Goal: Information Seeking & Learning: Learn about a topic

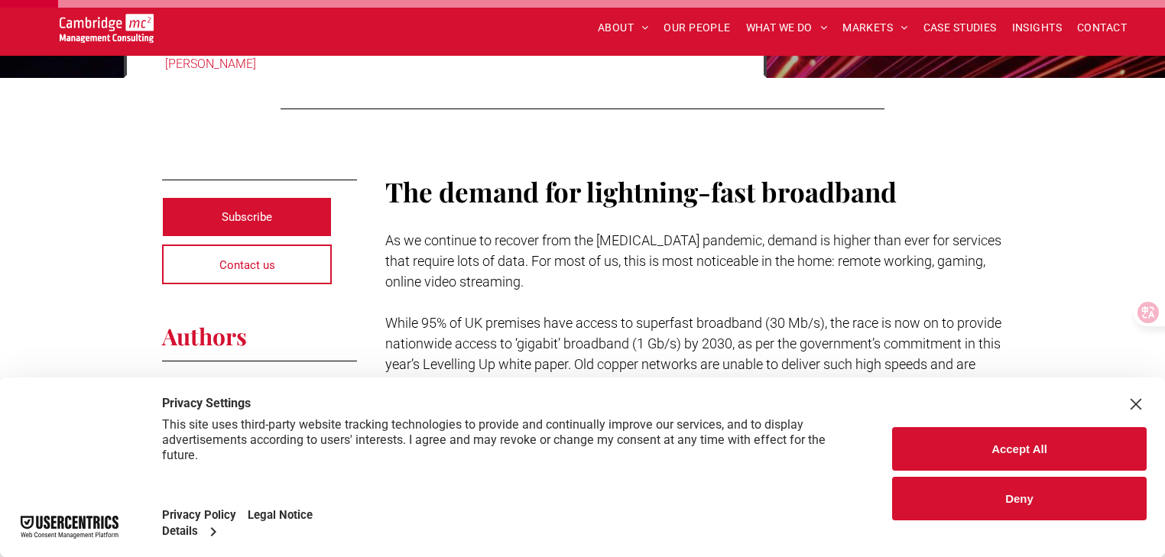
scroll to position [306, 0]
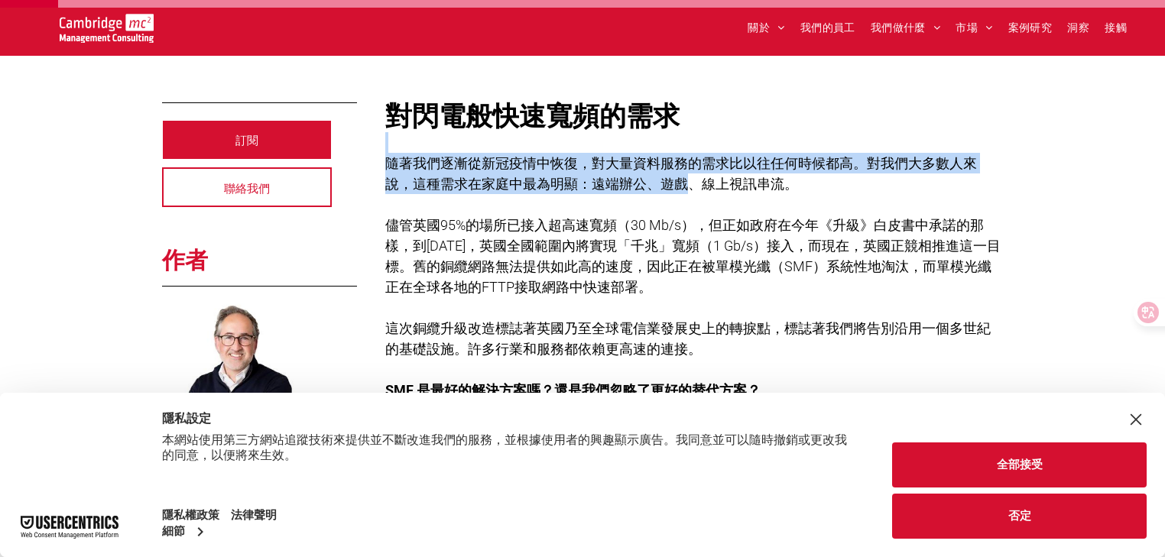
drag, startPoint x: 386, startPoint y: 144, endPoint x: 694, endPoint y: 183, distance: 310.6
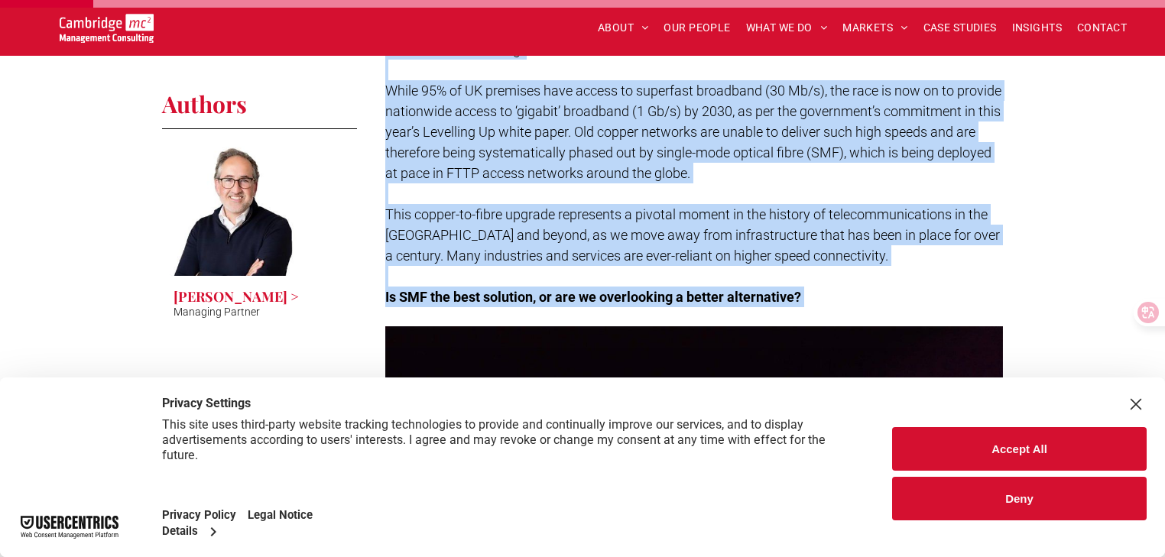
scroll to position [611, 0]
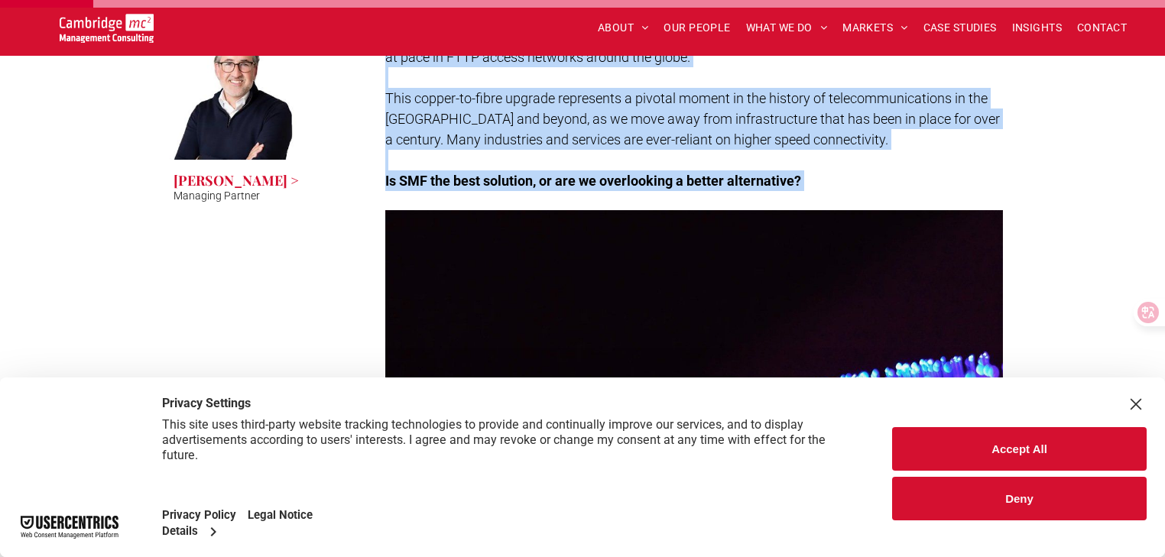
drag, startPoint x: 386, startPoint y: 208, endPoint x: 697, endPoint y: 251, distance: 314.1
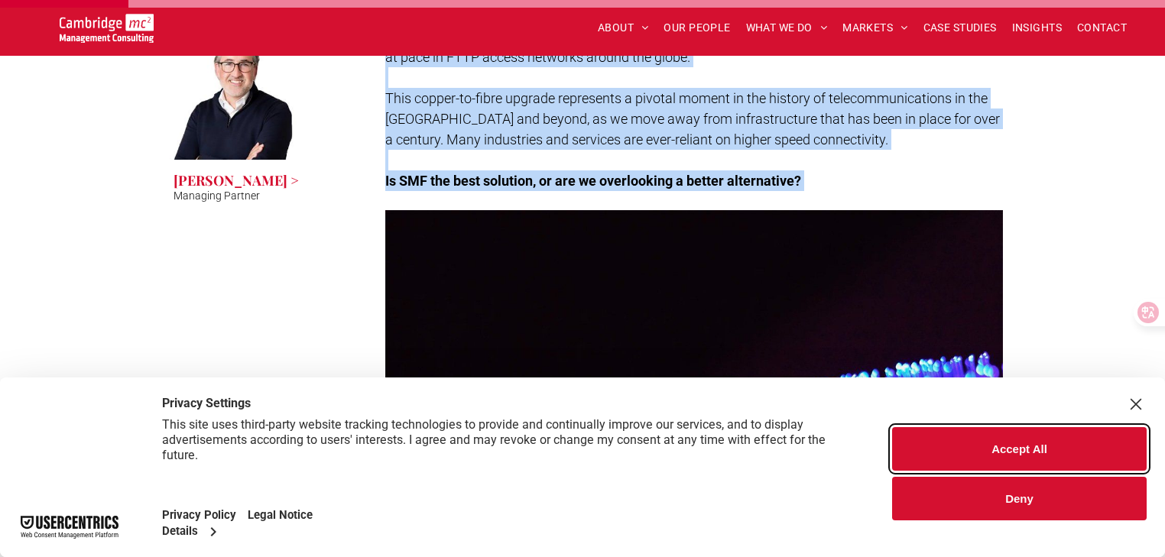
click at [973, 443] on button "Accept All" at bounding box center [1019, 449] width 255 height 44
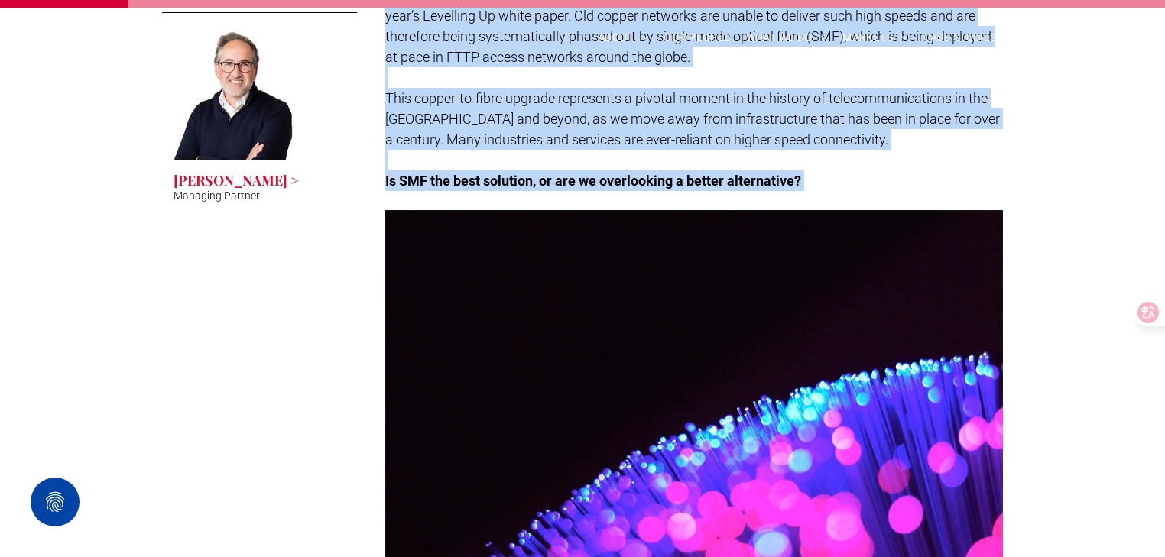
copy div "The demand for lightning-fast broadband As we continue to recover from the COVI…"
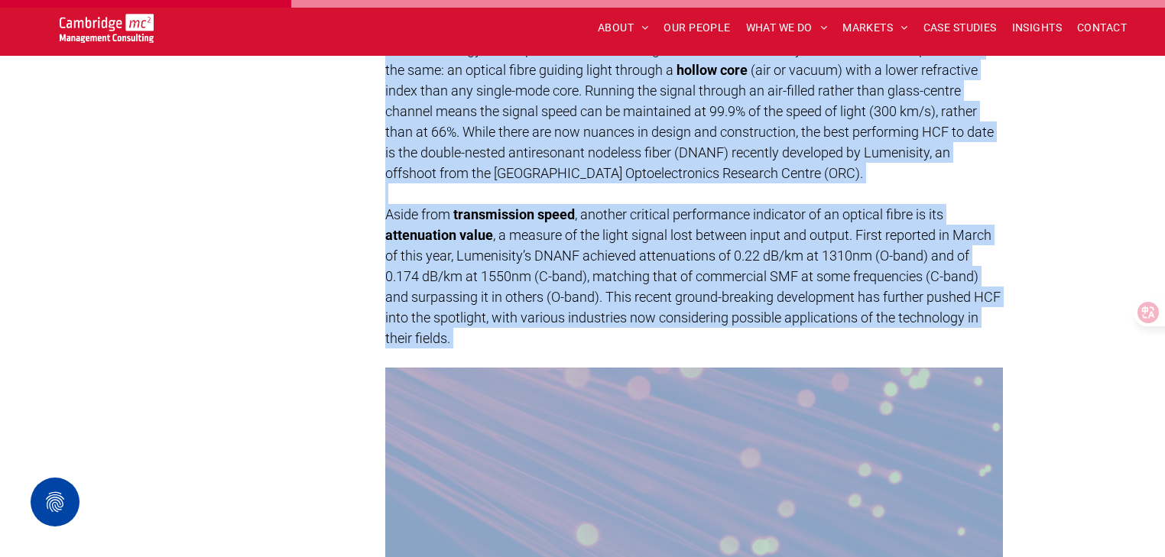
scroll to position [1529, 0]
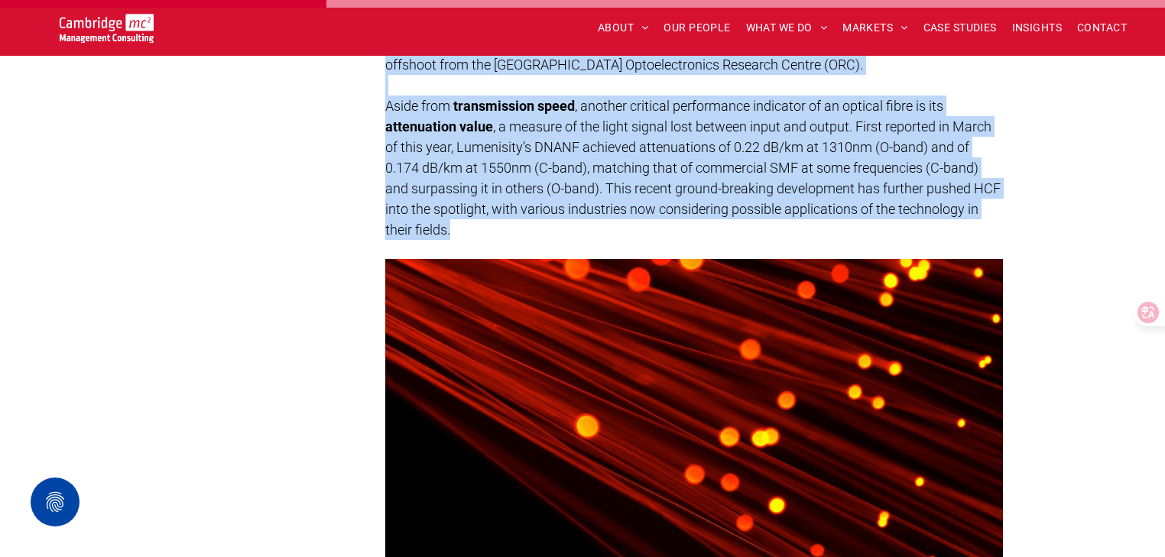
drag, startPoint x: 382, startPoint y: 226, endPoint x: 567, endPoint y: 223, distance: 185.0
copy div "The emergence of hollow-core fibre Conventional SMF in global use today passes …"
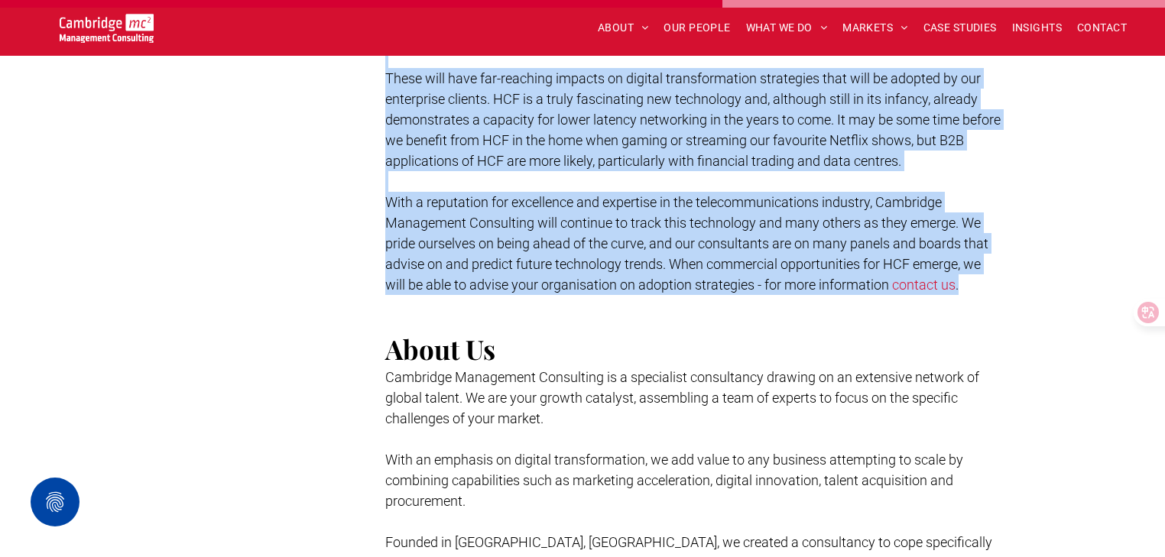
scroll to position [3363, 0]
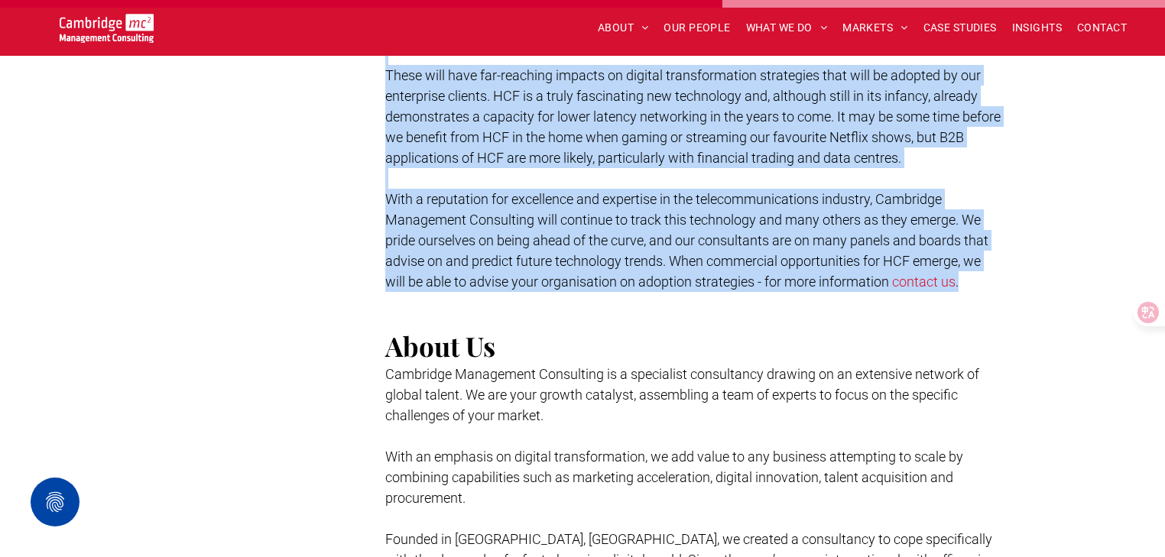
drag, startPoint x: 383, startPoint y: 236, endPoint x: 972, endPoint y: 283, distance: 591.2
copy div "Examining potential applications of hollow-core fibre The excitement around HCF…"
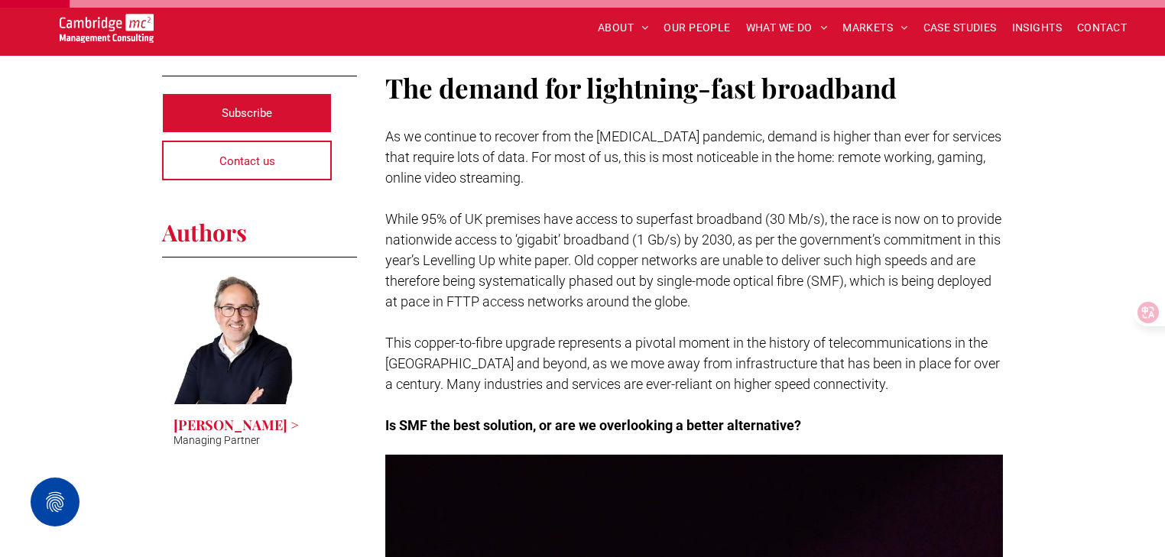
scroll to position [332, 0]
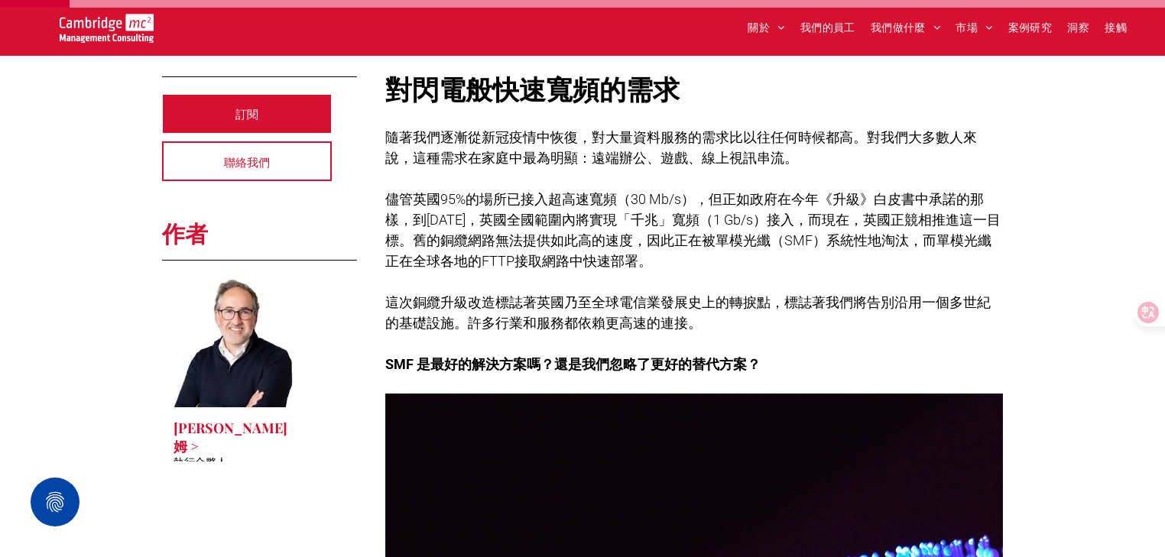
drag, startPoint x: 391, startPoint y: 135, endPoint x: 732, endPoint y: 323, distance: 389.7
click at [732, 323] on div "對閃電般快速寬頻的需求 隨著我們逐漸從新冠疫情中恢復，對大量資料服務的需求比以往任何時候都高。對我們大多數人來說，這種需求在家庭中最為明顯：遠端辦公、遊戲、線…" at bounding box center [694, 222] width 618 height 307
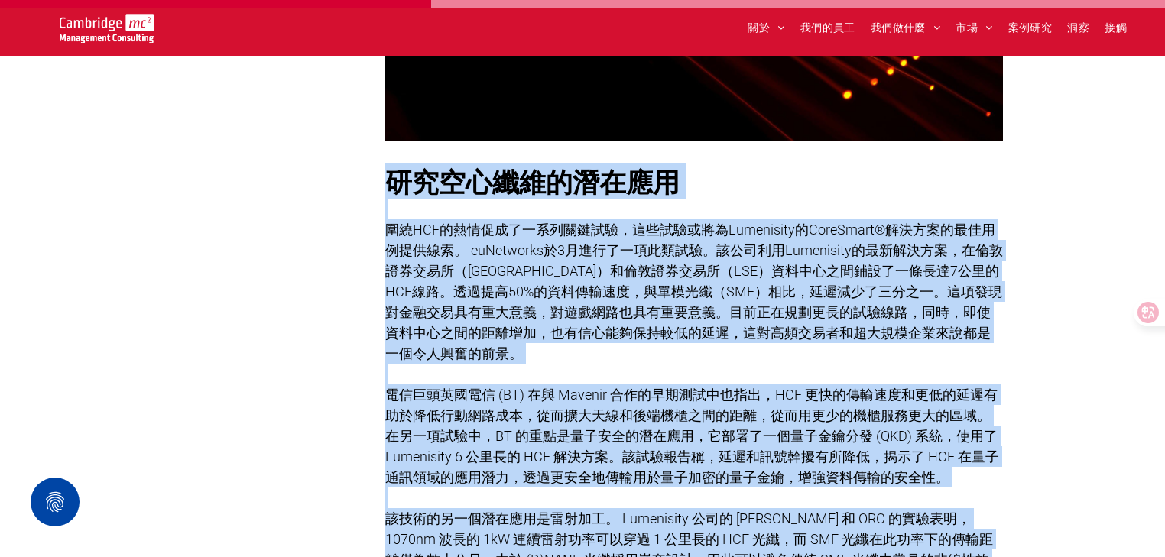
scroll to position [1922, 0]
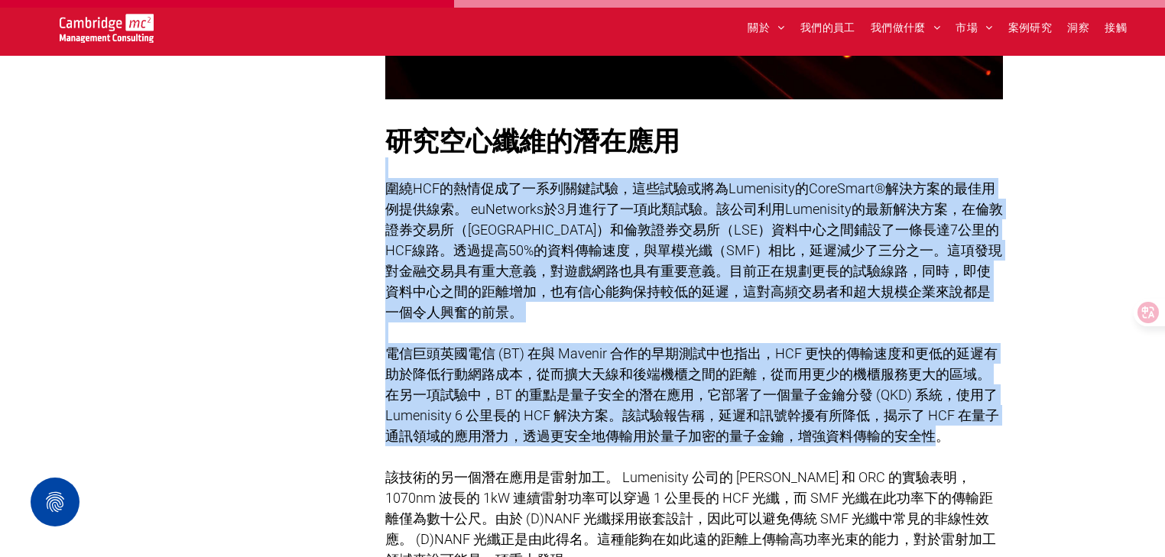
drag, startPoint x: 375, startPoint y: 173, endPoint x: 933, endPoint y: 439, distance: 617.5
click at [933, 439] on div "對閃電般快速寬頻的需求 隨著我們逐漸從新冠疫情中恢復，對大量資料服務的需求比以往任何時候都高。對我們大多數人來說，這種需求在家庭中最為明顯：遠端辦公、遊戲、線…" at bounding box center [687, 7] width 631 height 3057
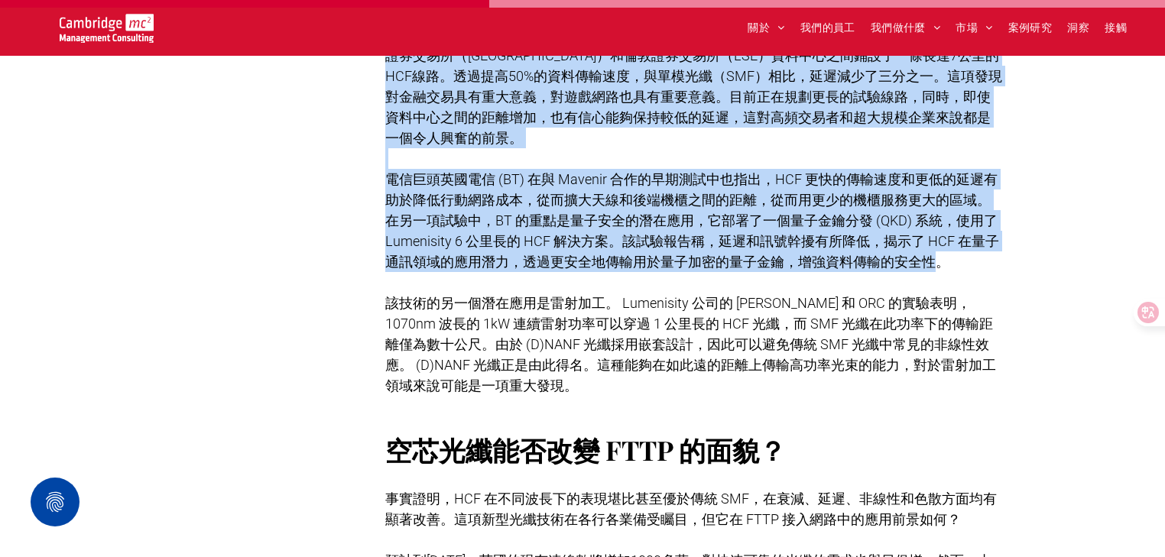
scroll to position [2105, 0]
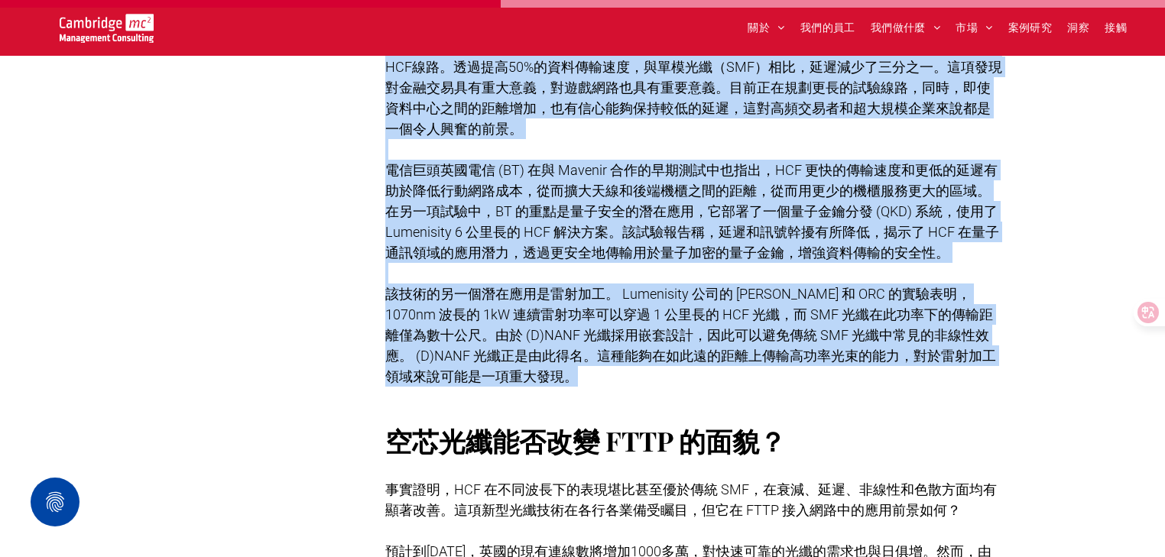
drag, startPoint x: 501, startPoint y: 293, endPoint x: 659, endPoint y: 322, distance: 160.9
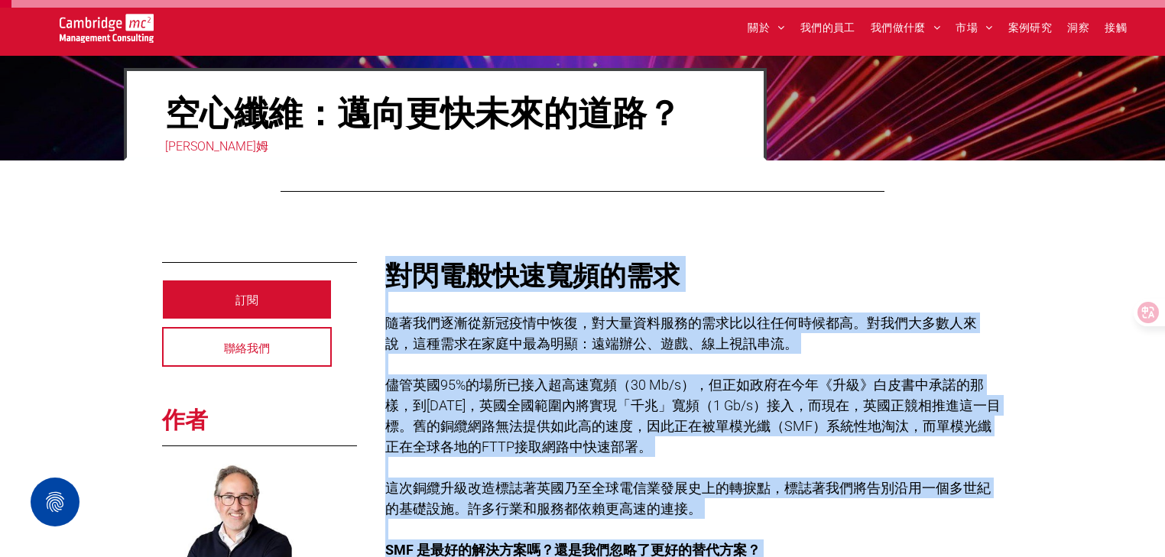
scroll to position [183, 0]
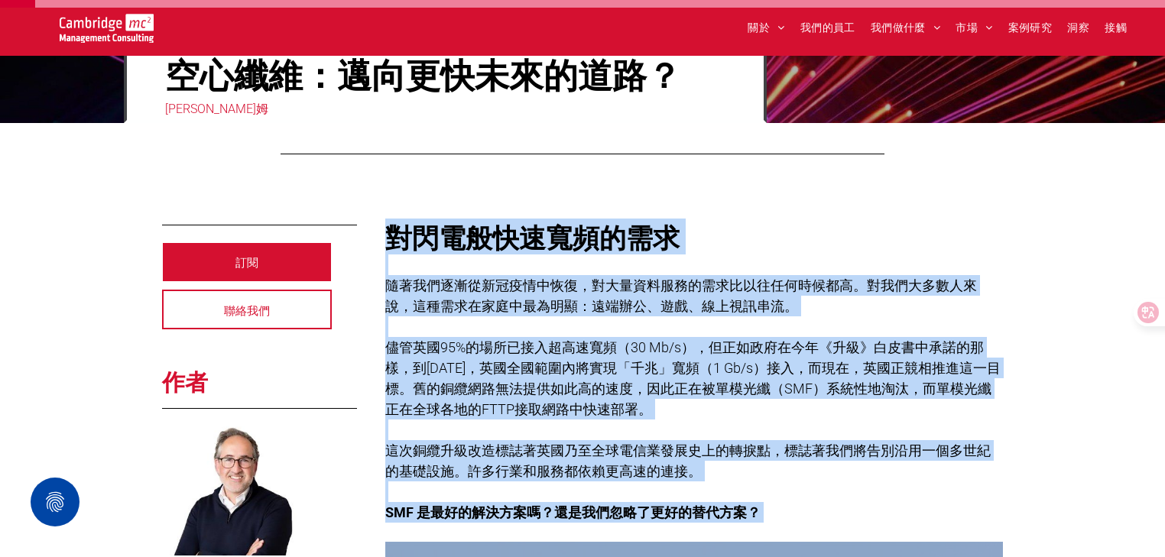
click at [696, 310] on font "隨著我們逐漸從新冠疫情中恢復，對大量資料服務的需求比以往任何時候都高。對我們大多數人來說，這種需求在家庭中最為明顯：遠端辦公、遊戲、線上視訊串流。" at bounding box center [681, 295] width 592 height 37
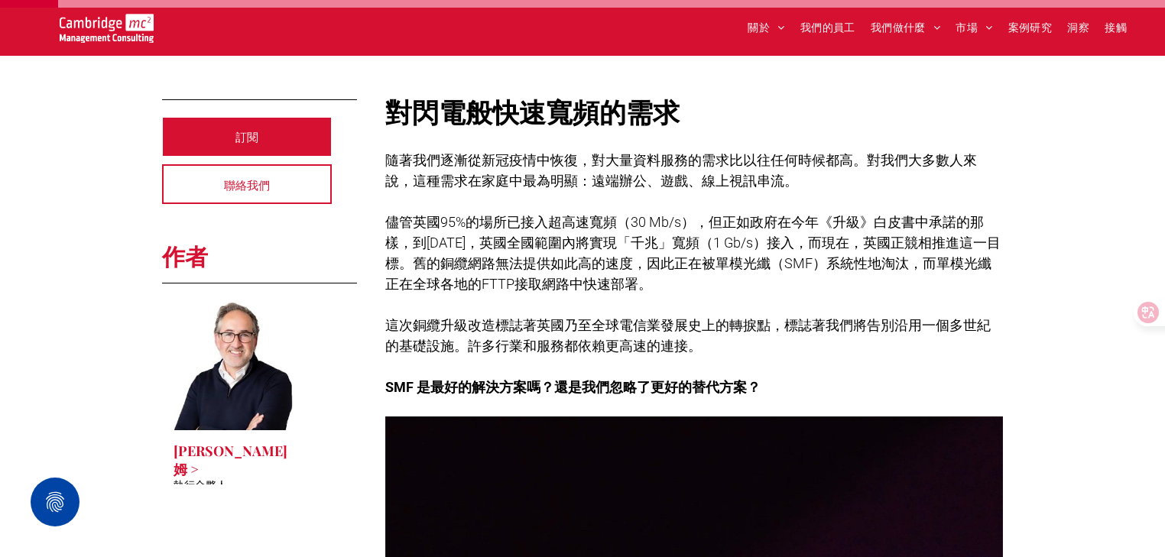
scroll to position [245, 0]
